Goal: Check status: Check status

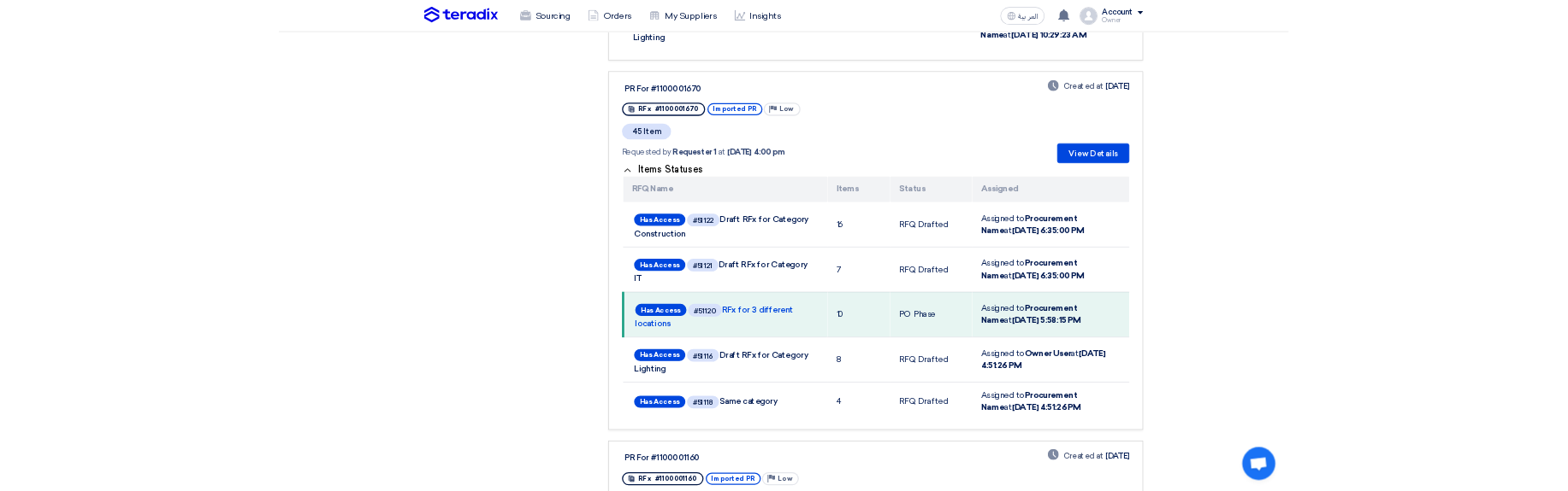
scroll to position [2461, 0]
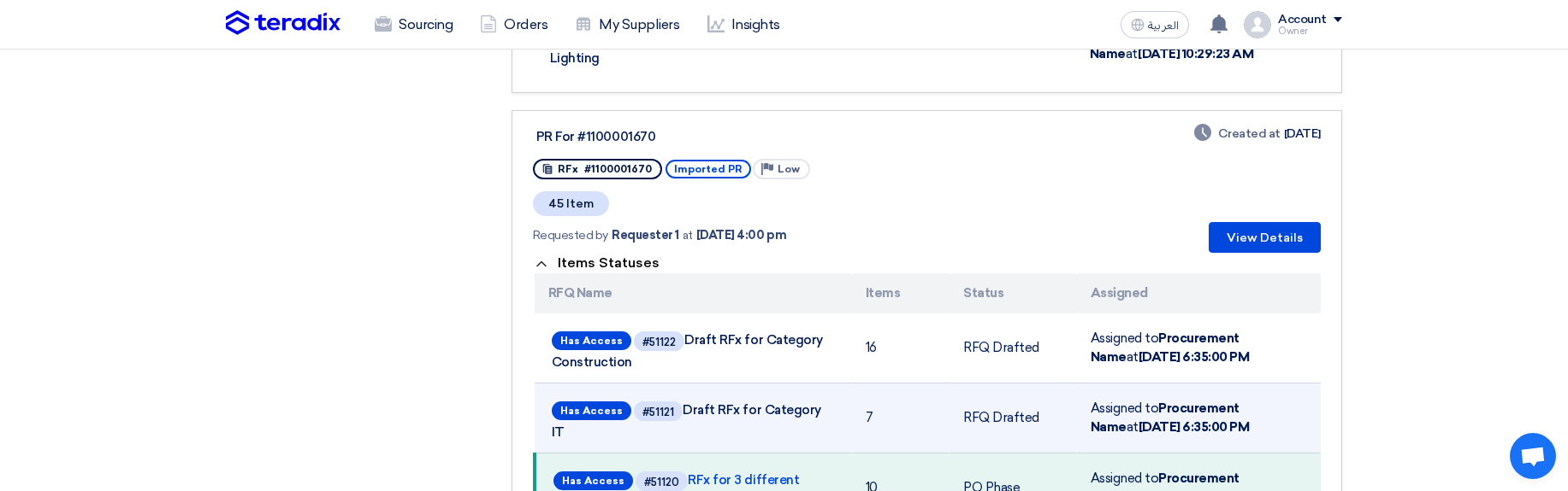
click at [987, 383] on td "RFQ Drafted" at bounding box center [1012, 417] width 127 height 70
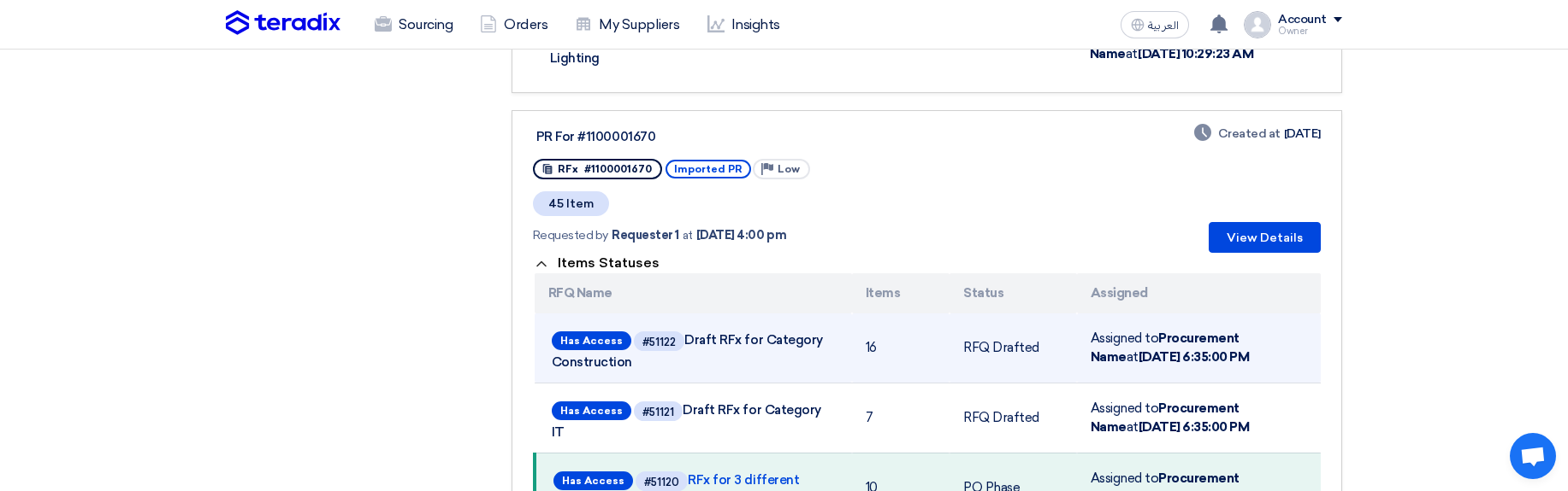
click at [982, 316] on td "RFQ Drafted" at bounding box center [1012, 349] width 127 height 70
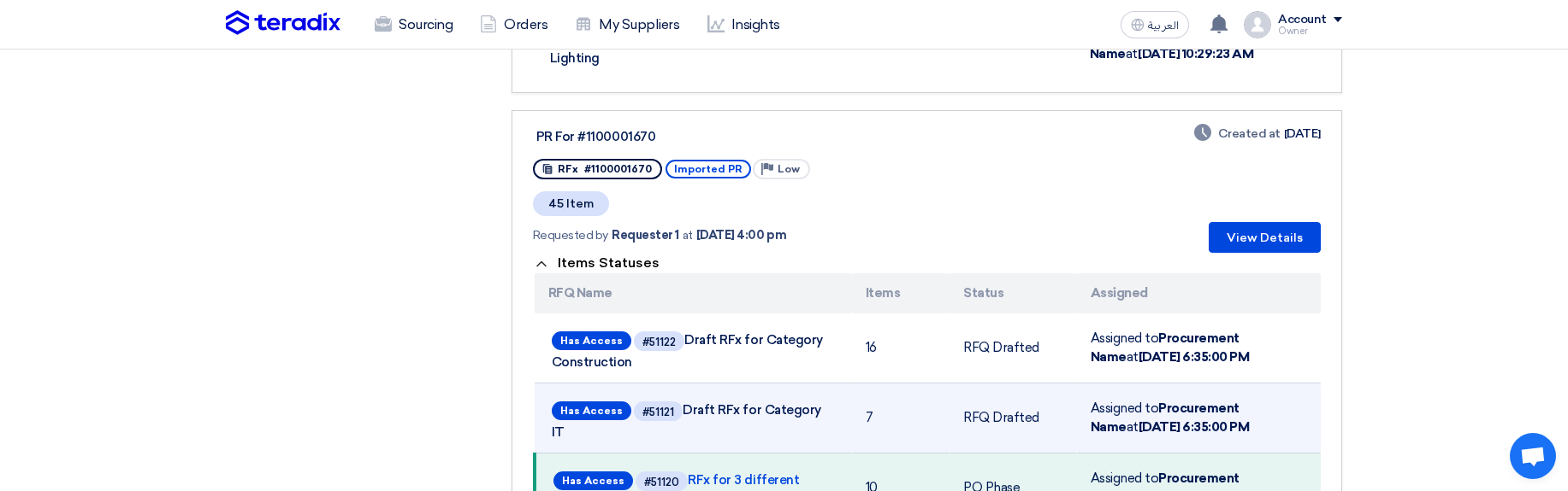
drag, startPoint x: 982, startPoint y: 315, endPoint x: 992, endPoint y: 383, distance: 68.7
click at [992, 383] on tbody "Has Access #51122 Draft RFx for Category Construction 16 RFQ Drafted Assigned t…" at bounding box center [927, 483] width 786 height 339
click at [992, 383] on td "RFQ Drafted" at bounding box center [1012, 417] width 127 height 70
click at [993, 384] on td "RFQ Drafted" at bounding box center [1012, 417] width 127 height 70
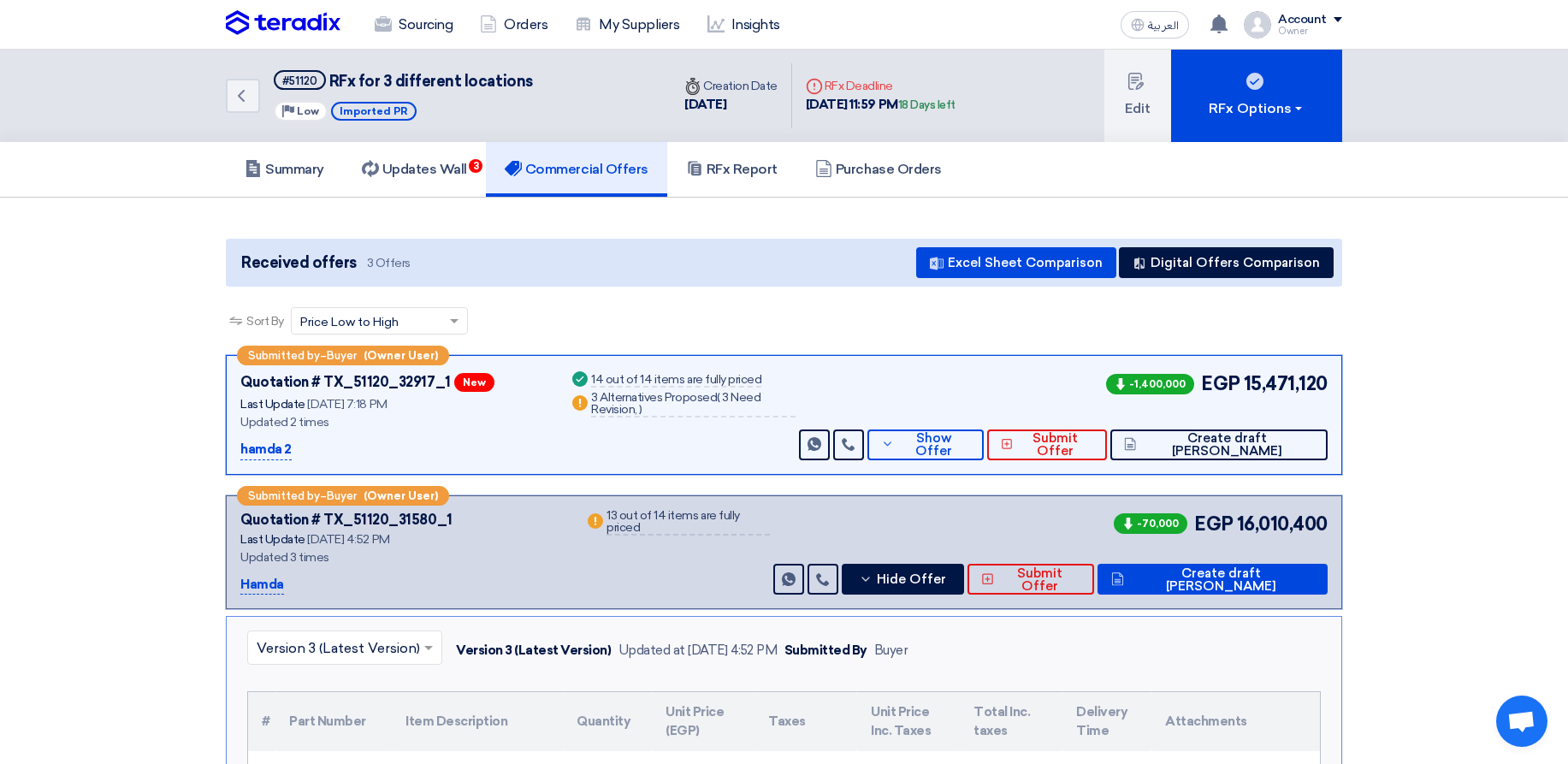
scroll to position [411, 0]
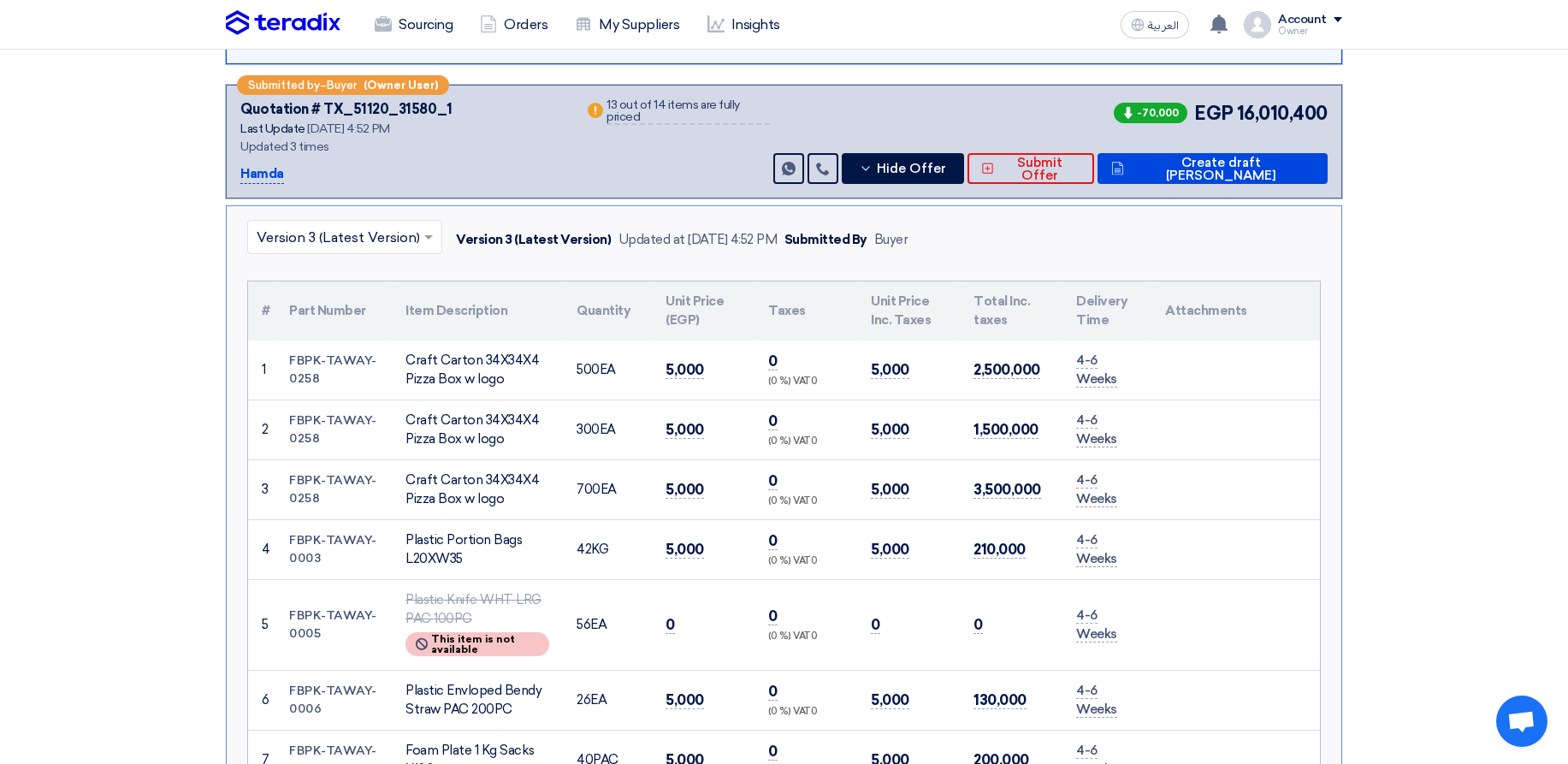
click at [945, 162] on span "Hide Offer" at bounding box center [912, 168] width 69 height 13
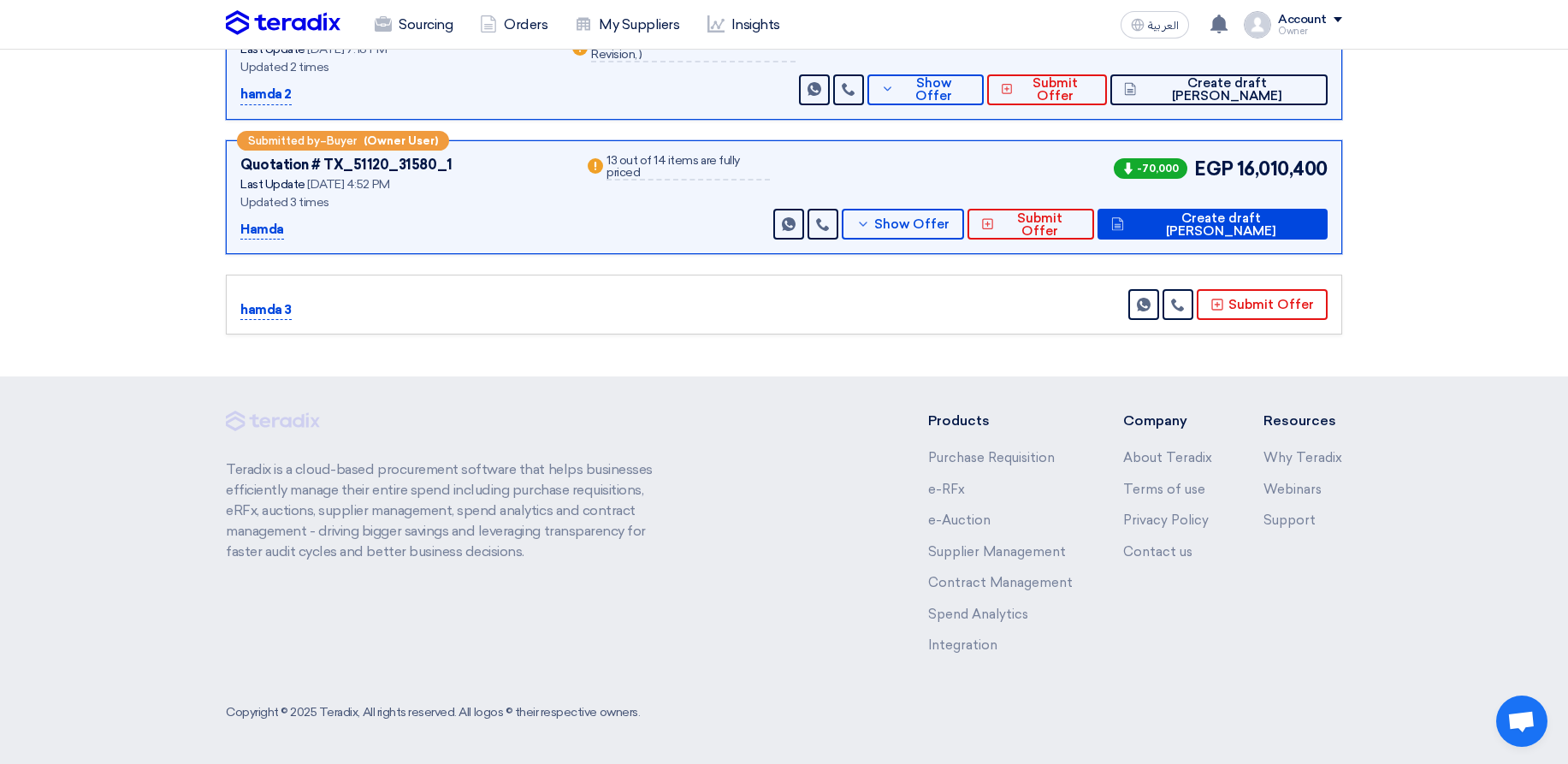
click at [1511, 154] on section "Received offers 3 Offers Excel Sheet Comparison Digital Offers Comparison Sort …" at bounding box center [784, 109] width 1568 height 534
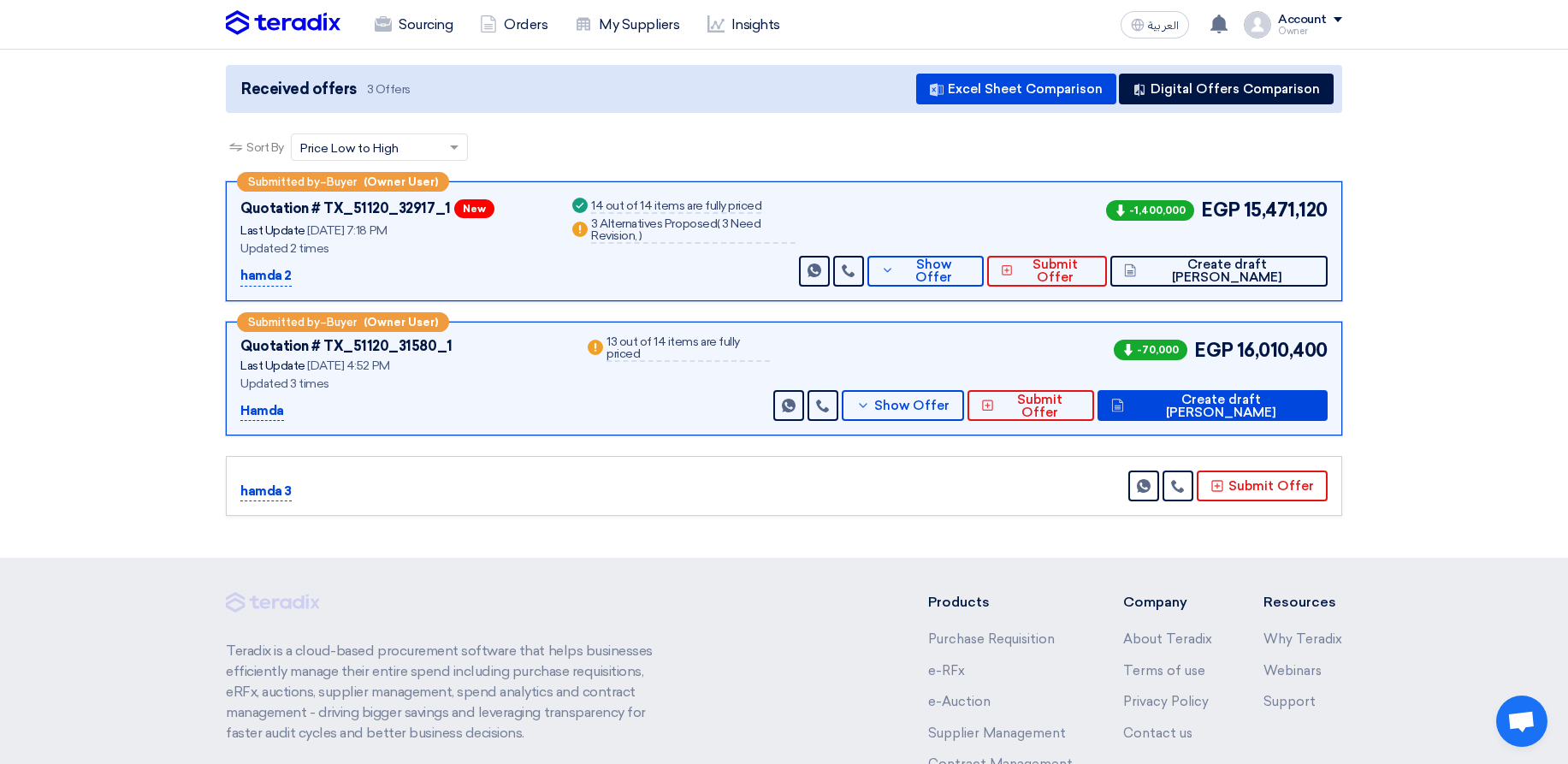
scroll to position [0, 0]
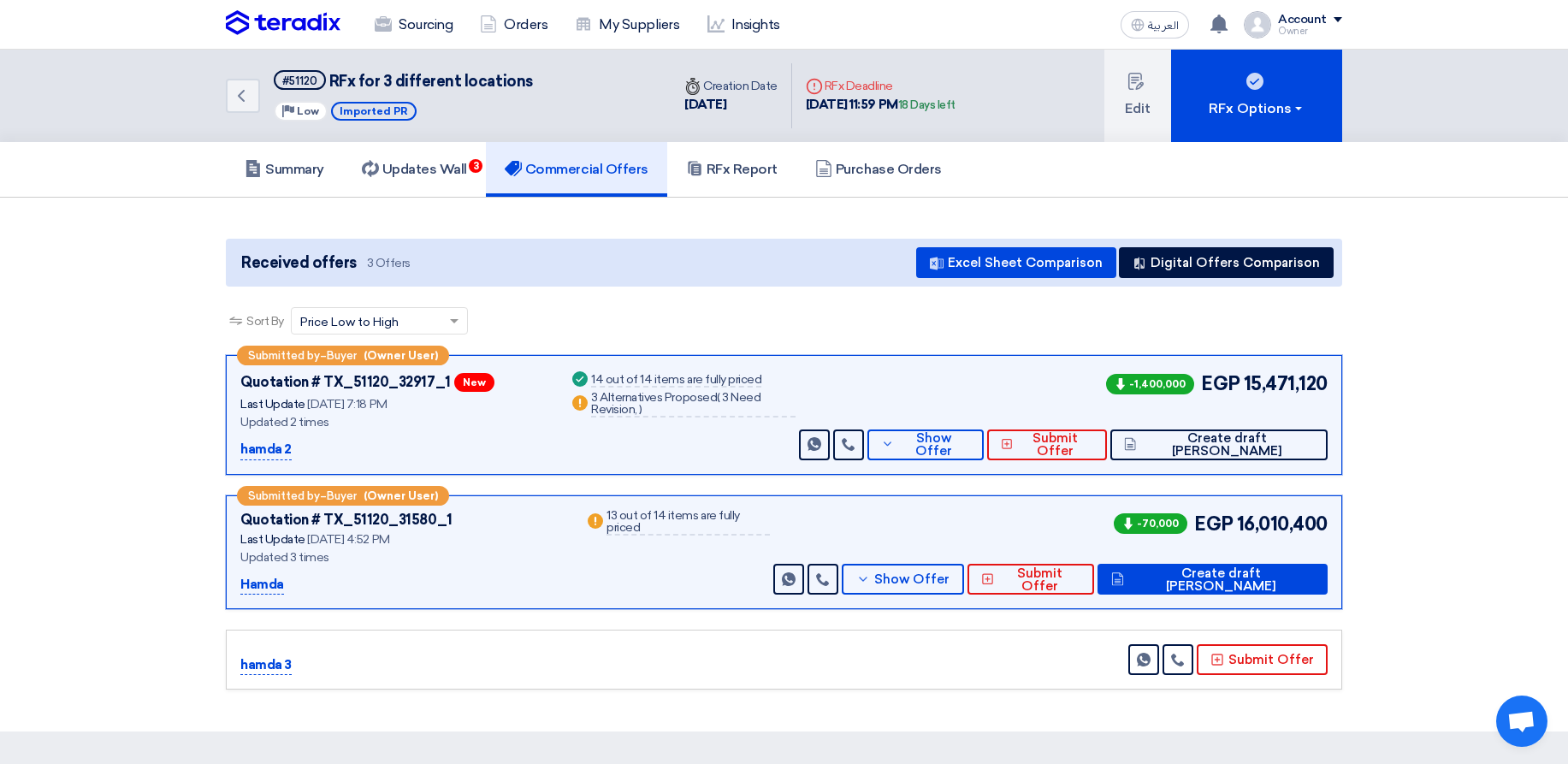
click at [1459, 325] on section "Received offers 3 Offers Excel Sheet Comparison Digital Offers Comparison Sort …" at bounding box center [784, 464] width 1568 height 534
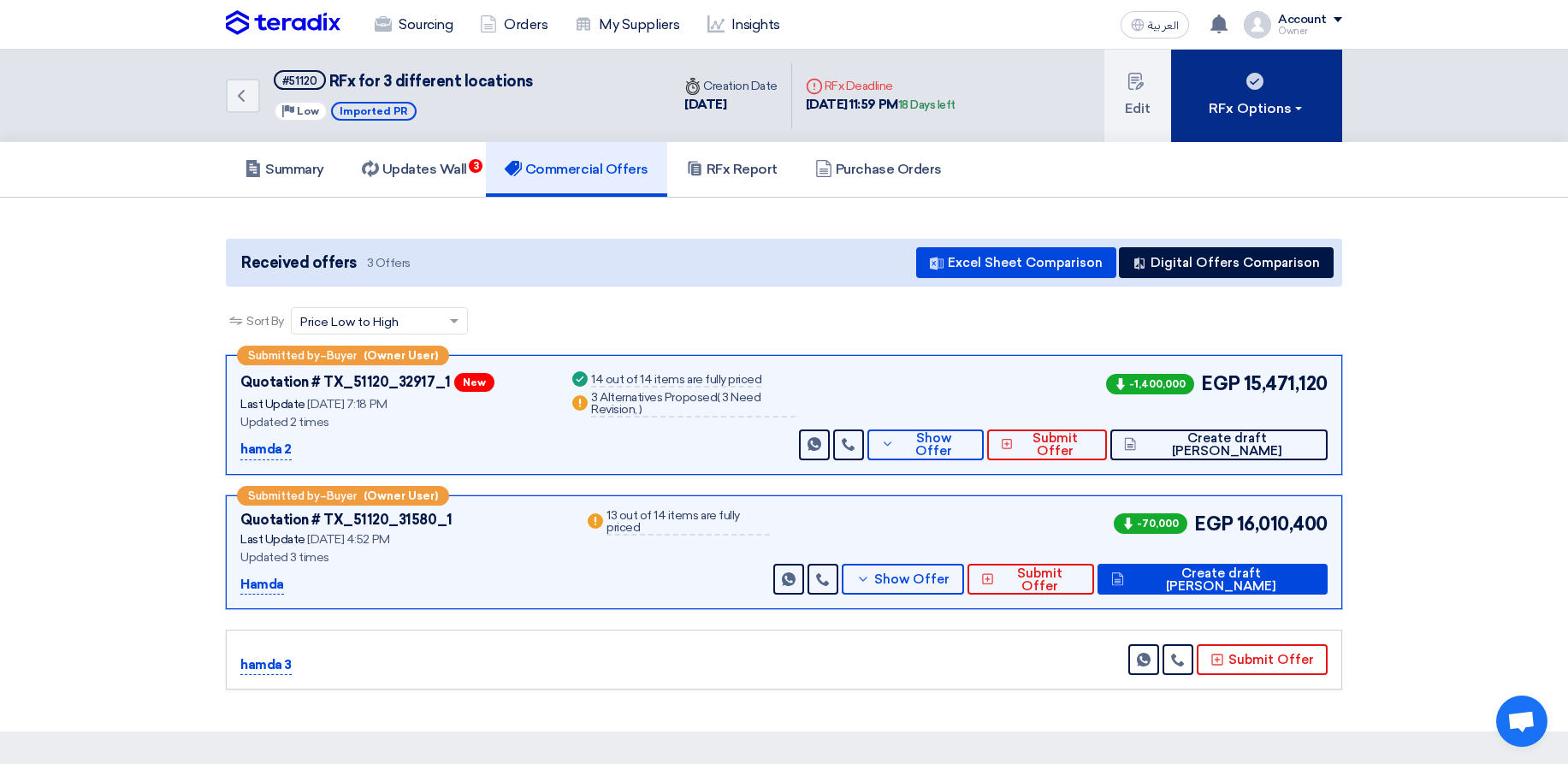
click at [1231, 97] on button "RFx Options" at bounding box center [1256, 96] width 171 height 92
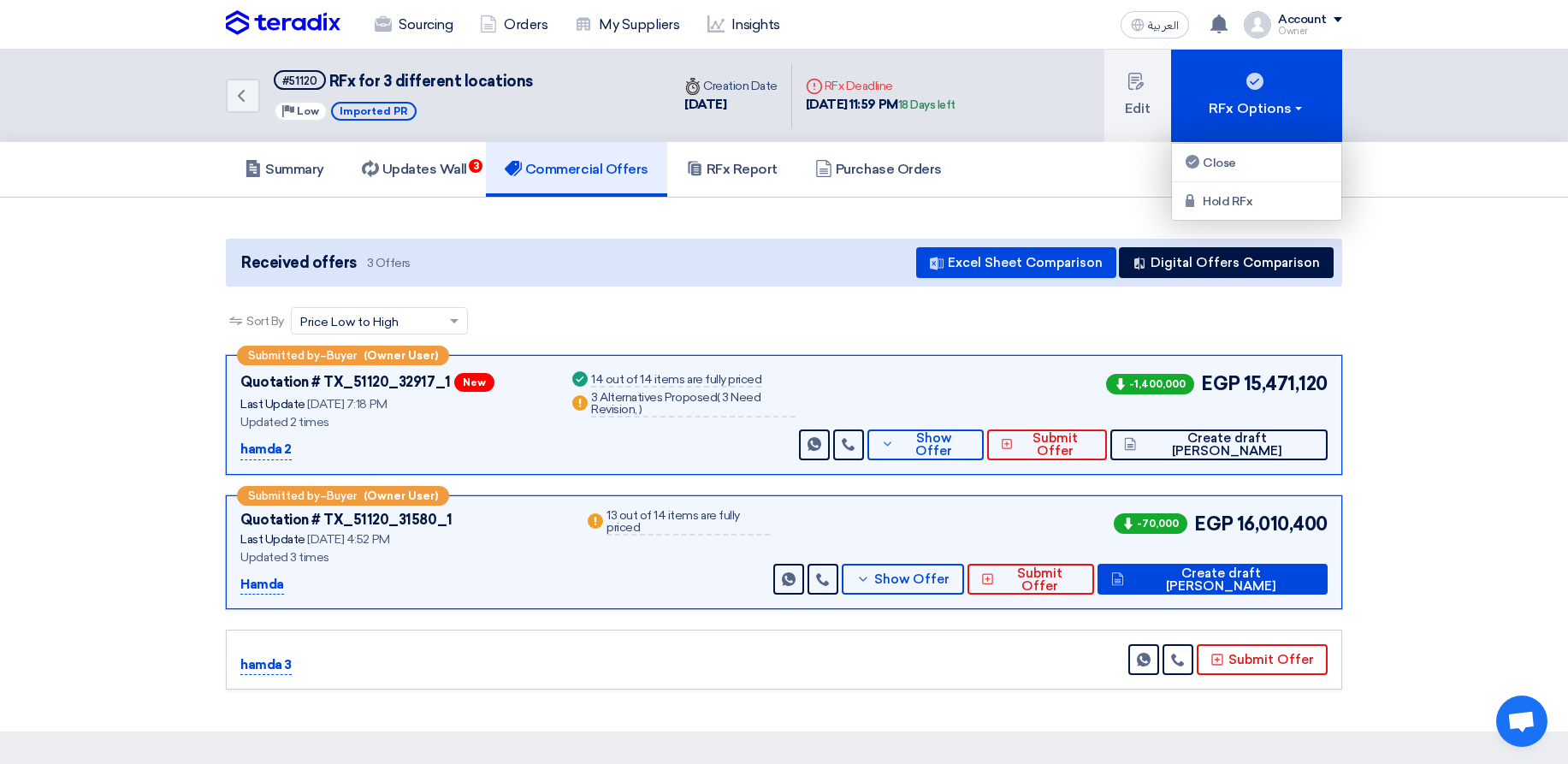
click at [1555, 192] on div "Summary Updates Wall 3 Commercial Offers RFx Report Purchase Orders" at bounding box center [784, 170] width 1568 height 56
